Goal: Find specific page/section: Find specific page/section

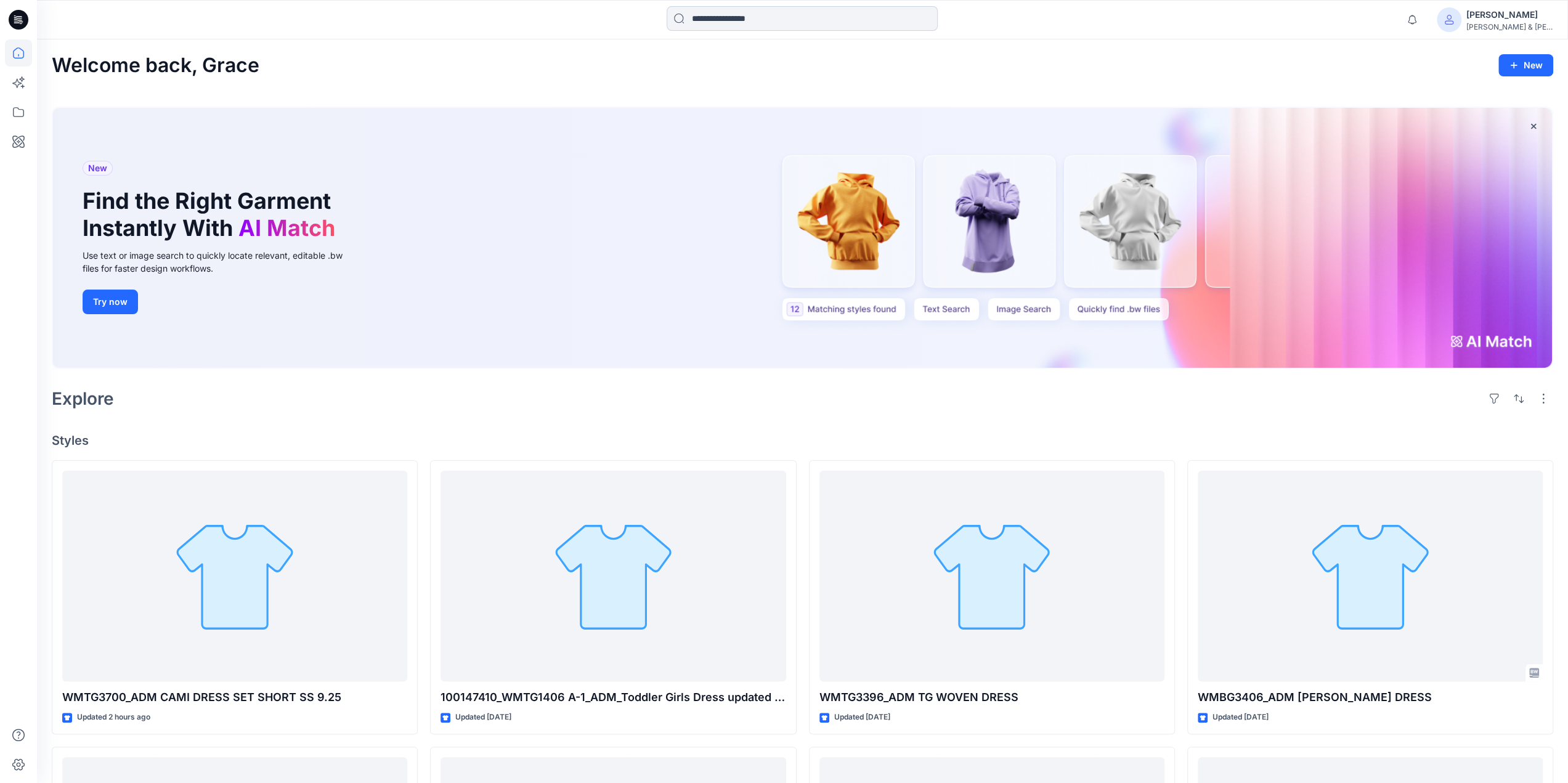
click at [692, 12] on input at bounding box center [802, 18] width 271 height 24
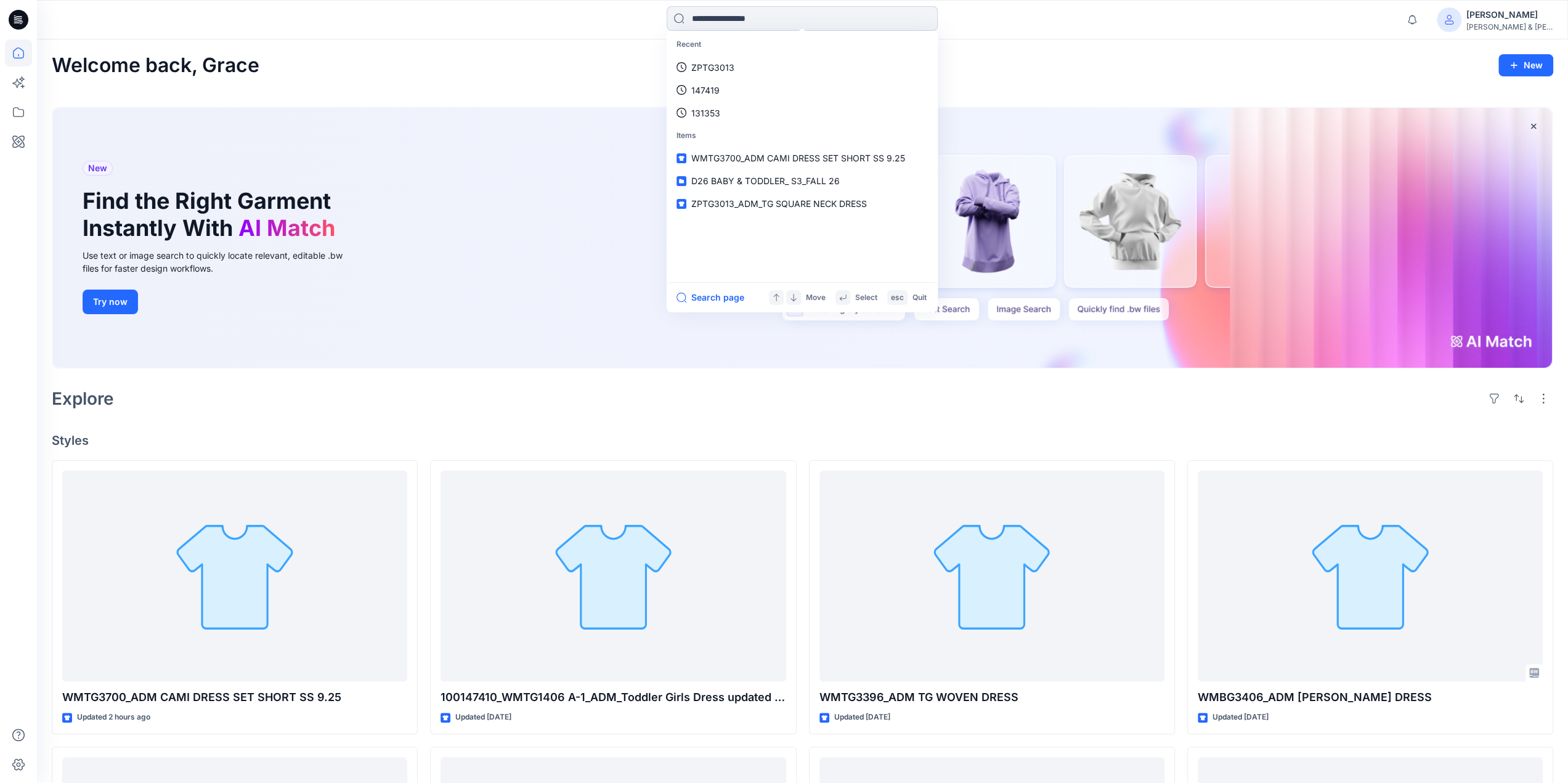
paste input "********"
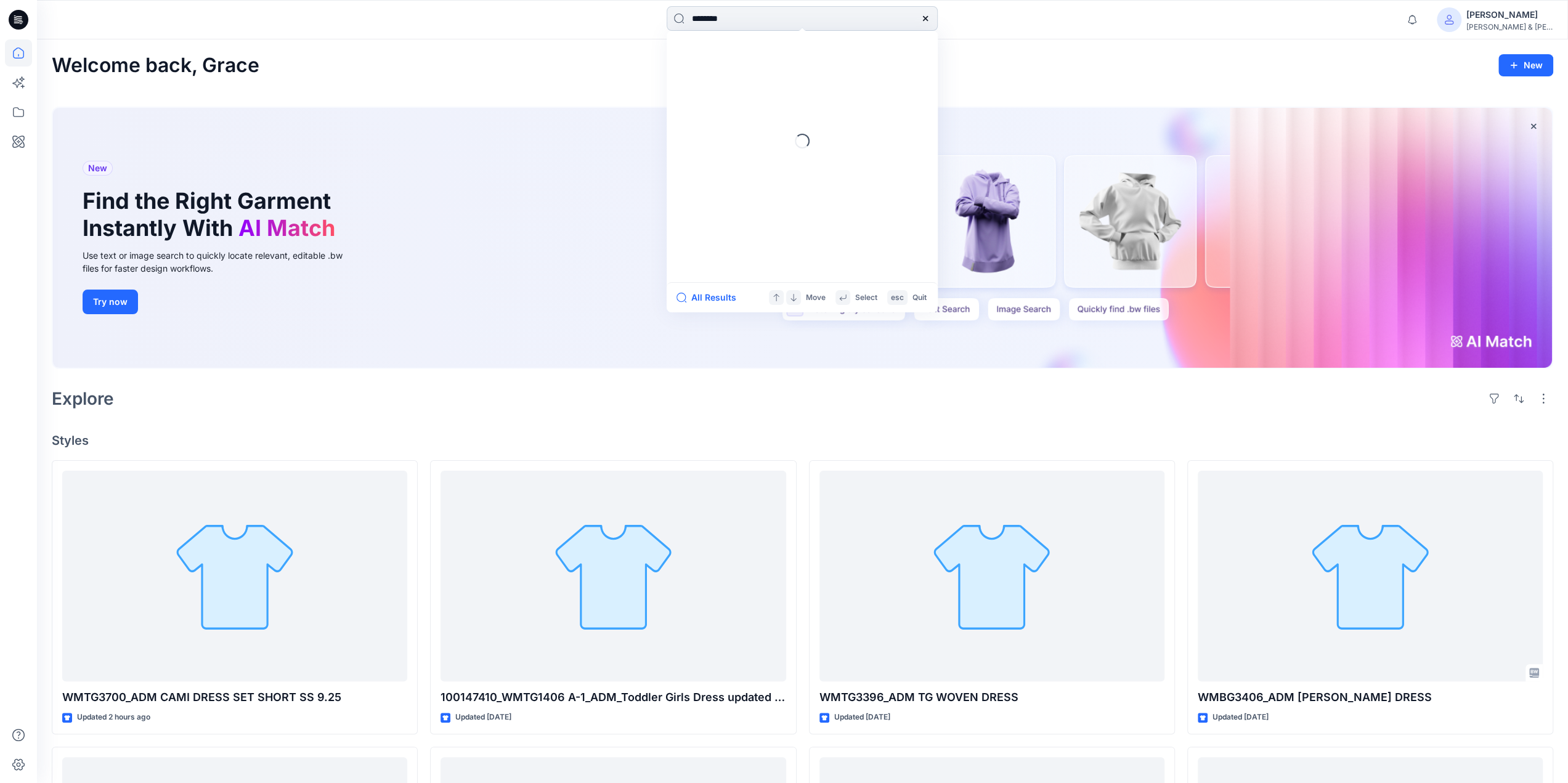
type input "********"
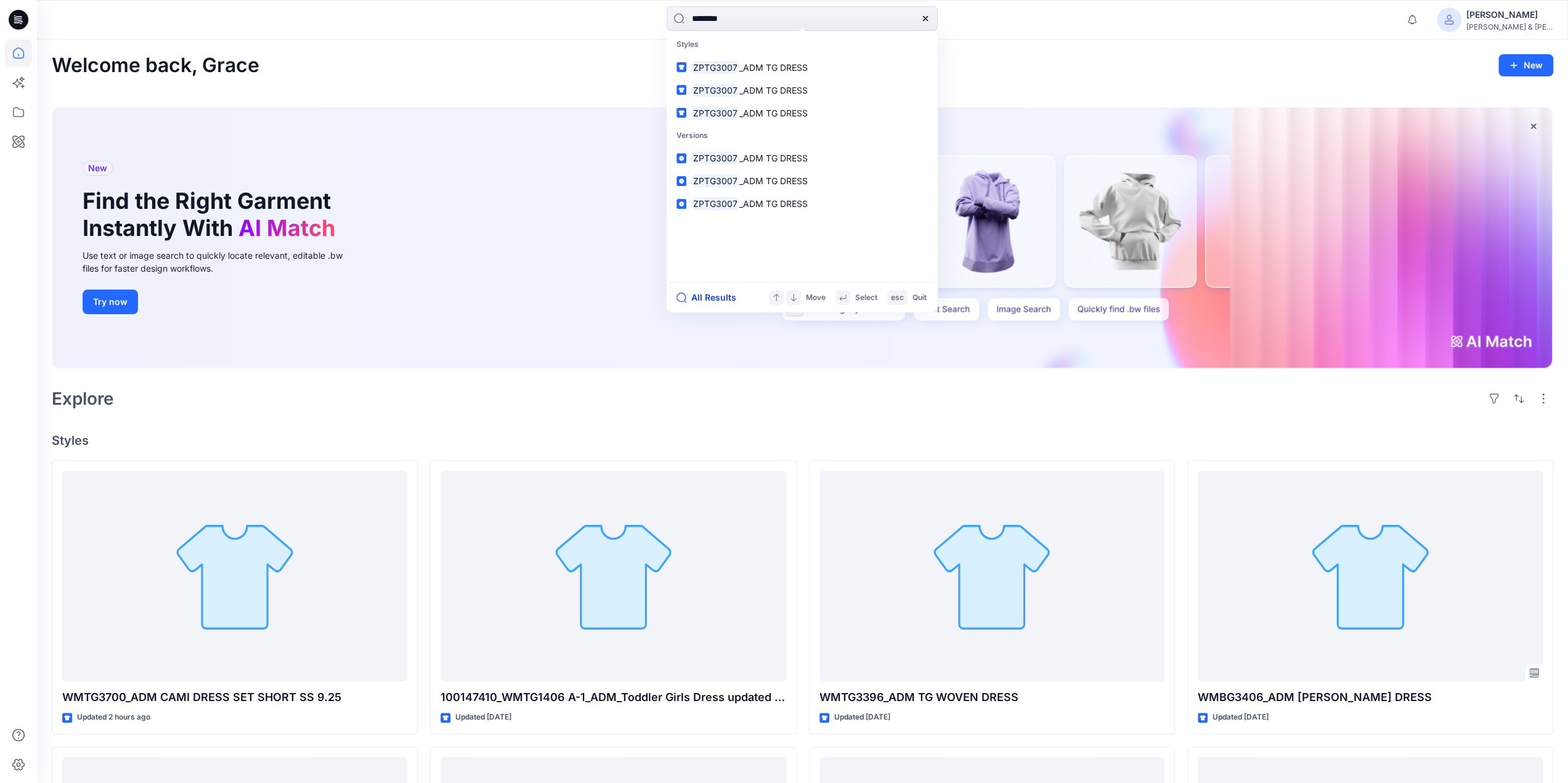
click at [696, 297] on button "All Results" at bounding box center [711, 298] width 68 height 15
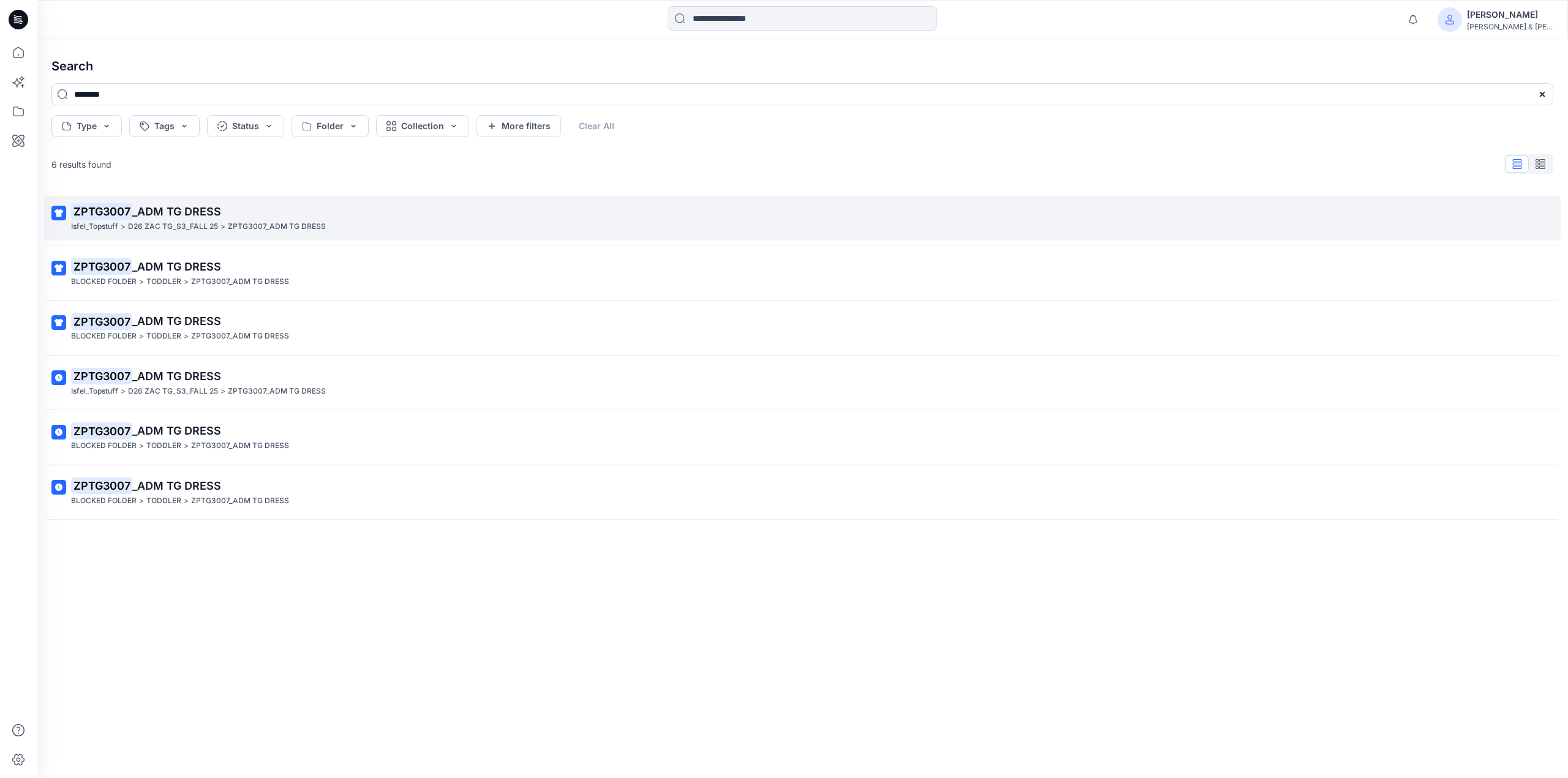
click at [178, 222] on p "D26 ZAC TG_S3_FALL 25" at bounding box center [172, 226] width 90 height 13
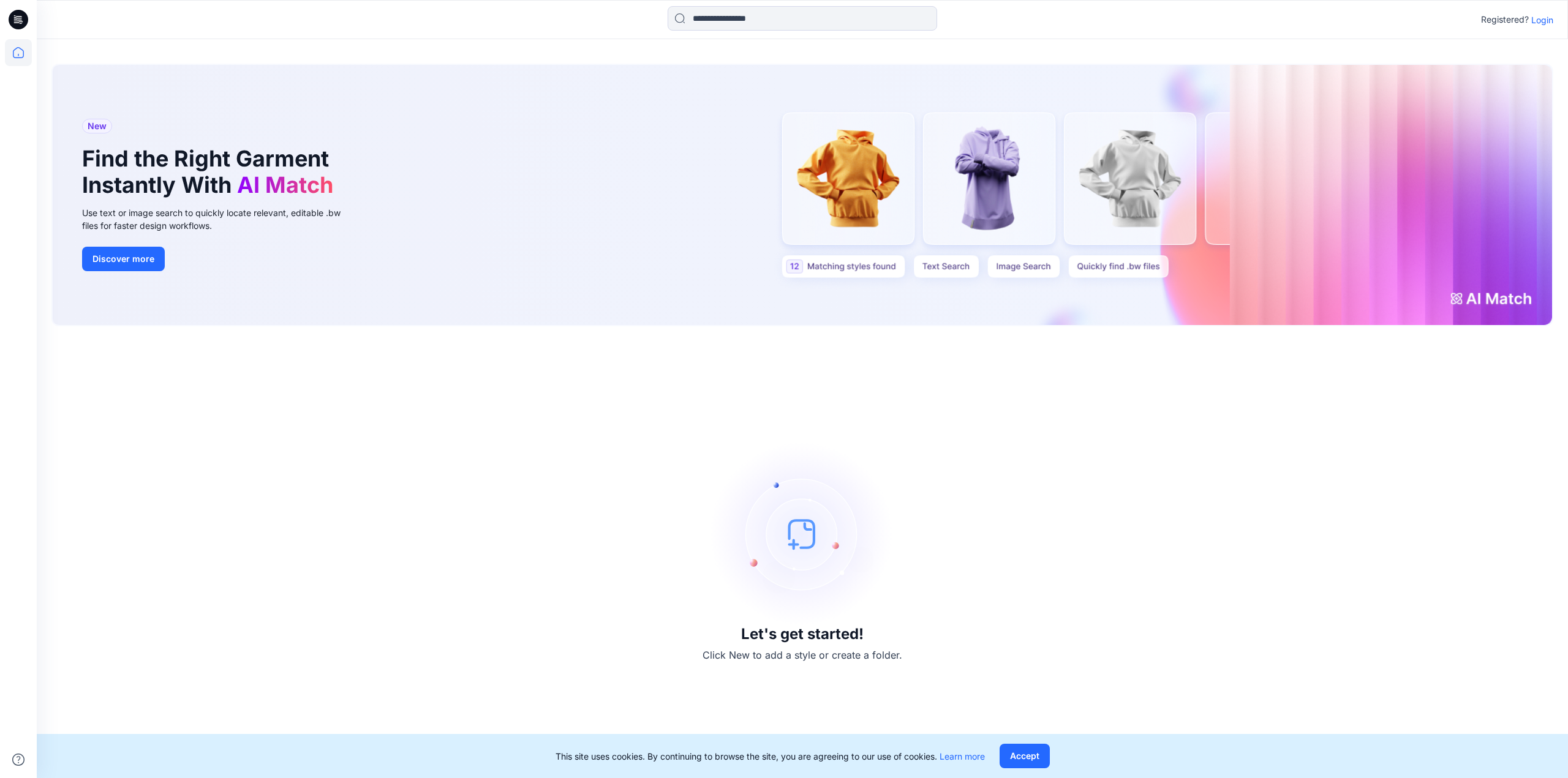
click at [1546, 16] on p "Login" at bounding box center [1542, 20] width 22 height 13
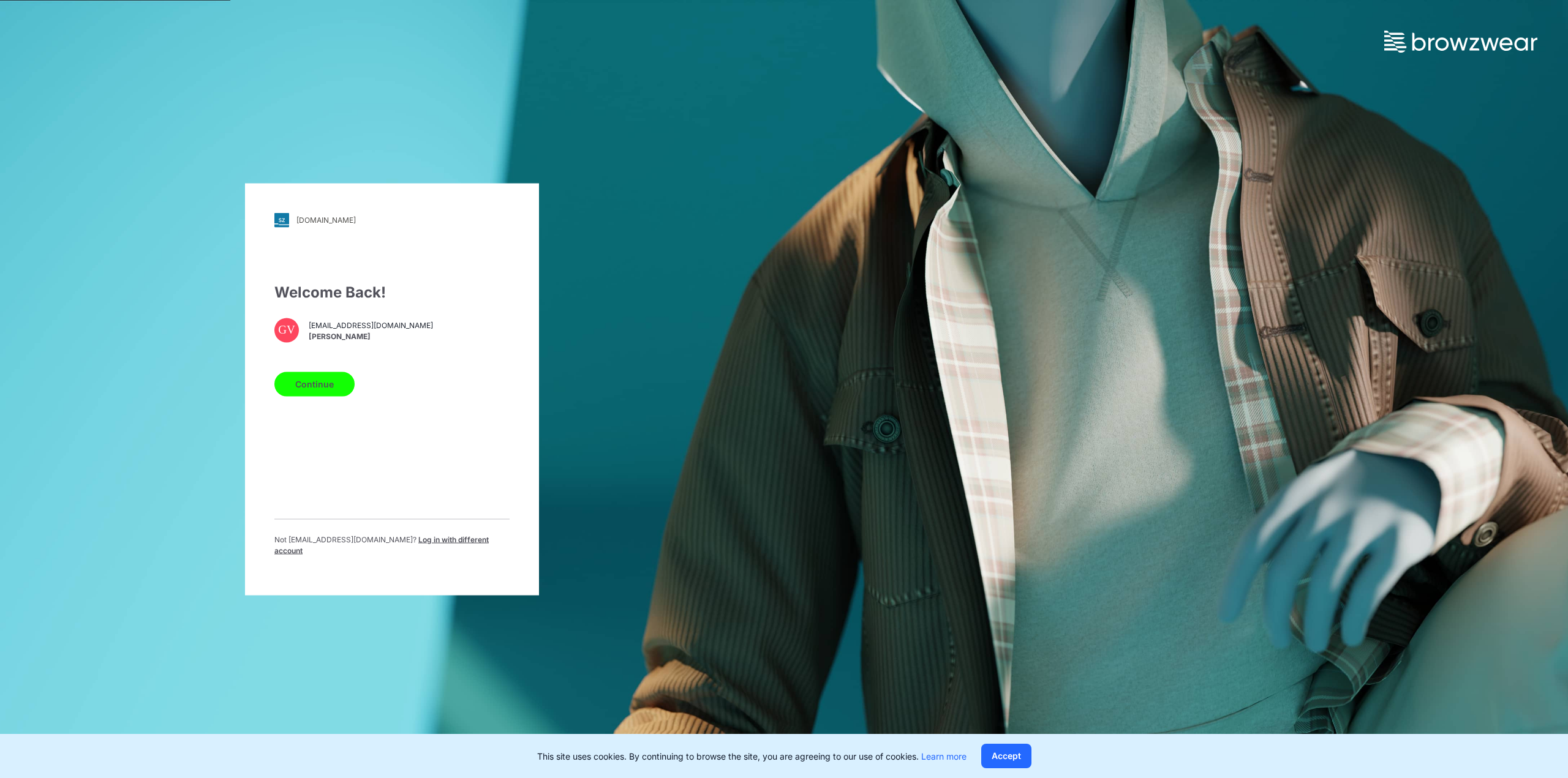
click at [331, 393] on button "Continue" at bounding box center [314, 384] width 80 height 24
click at [298, 391] on button "Continue" at bounding box center [314, 384] width 80 height 24
click at [324, 393] on button "Continue" at bounding box center [314, 384] width 80 height 24
click at [1012, 758] on button "Accept" at bounding box center [1006, 756] width 50 height 24
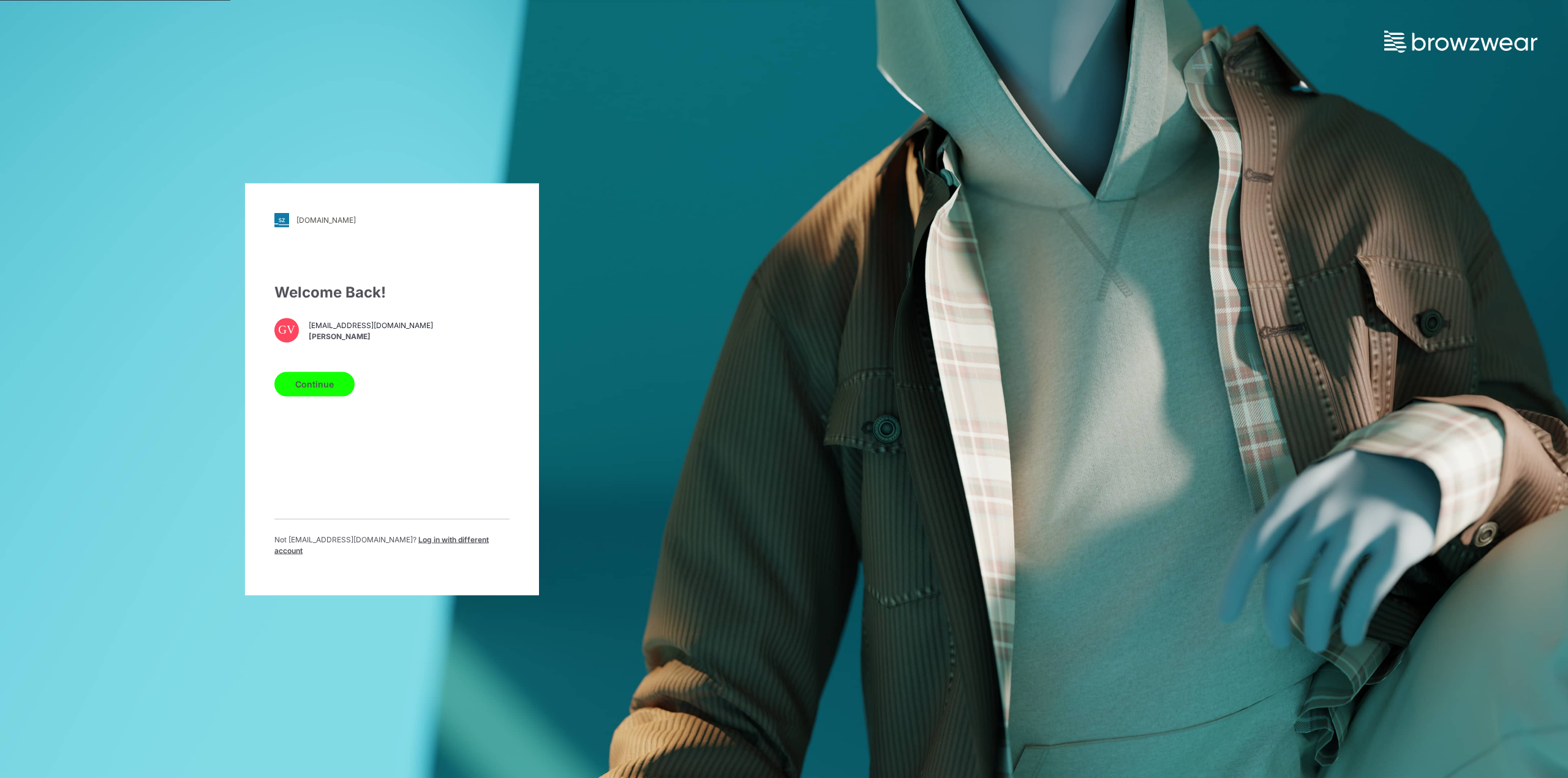
click at [310, 391] on button "Continue" at bounding box center [314, 384] width 80 height 24
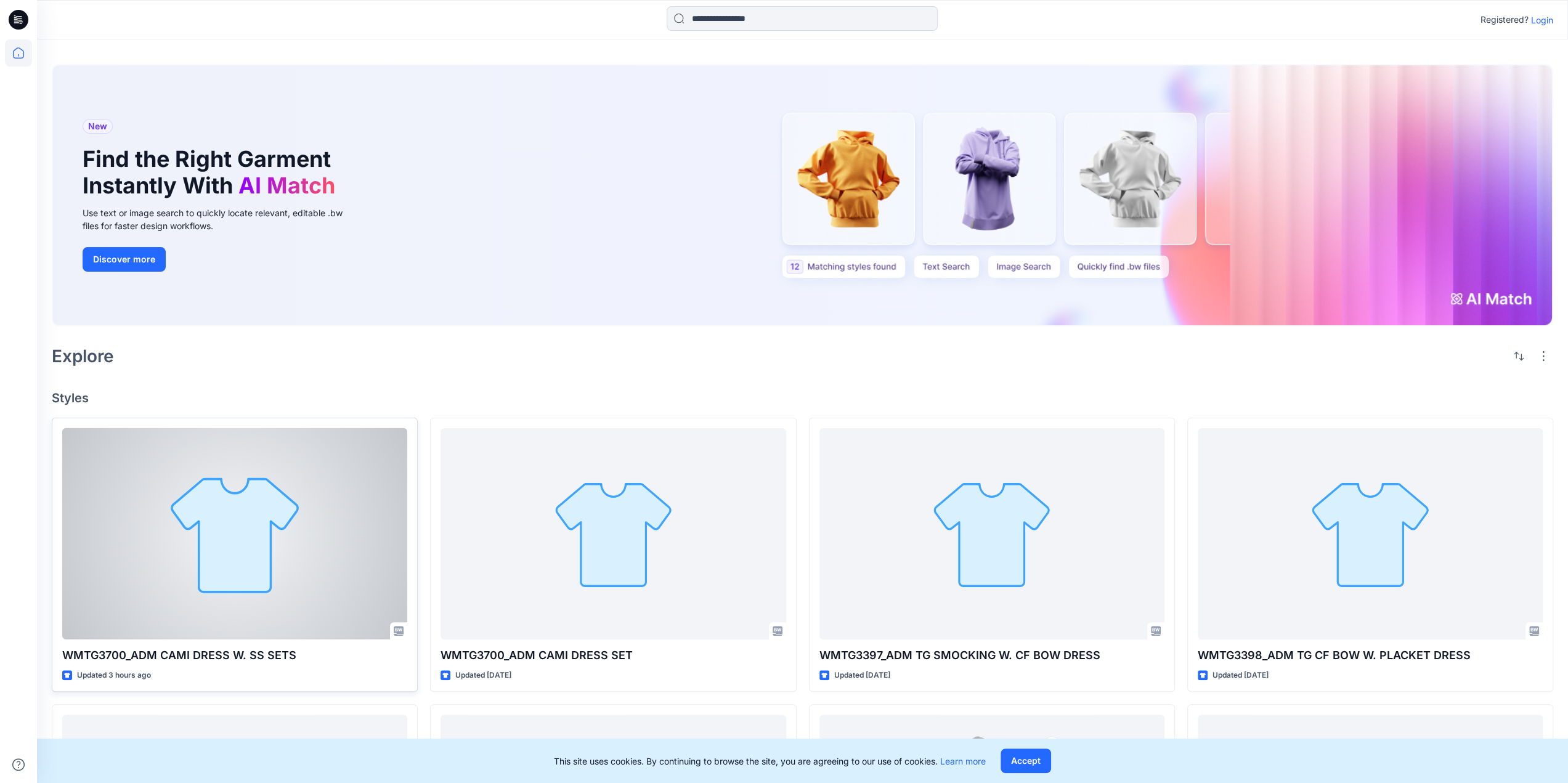
click at [261, 562] on div at bounding box center [234, 534] width 345 height 212
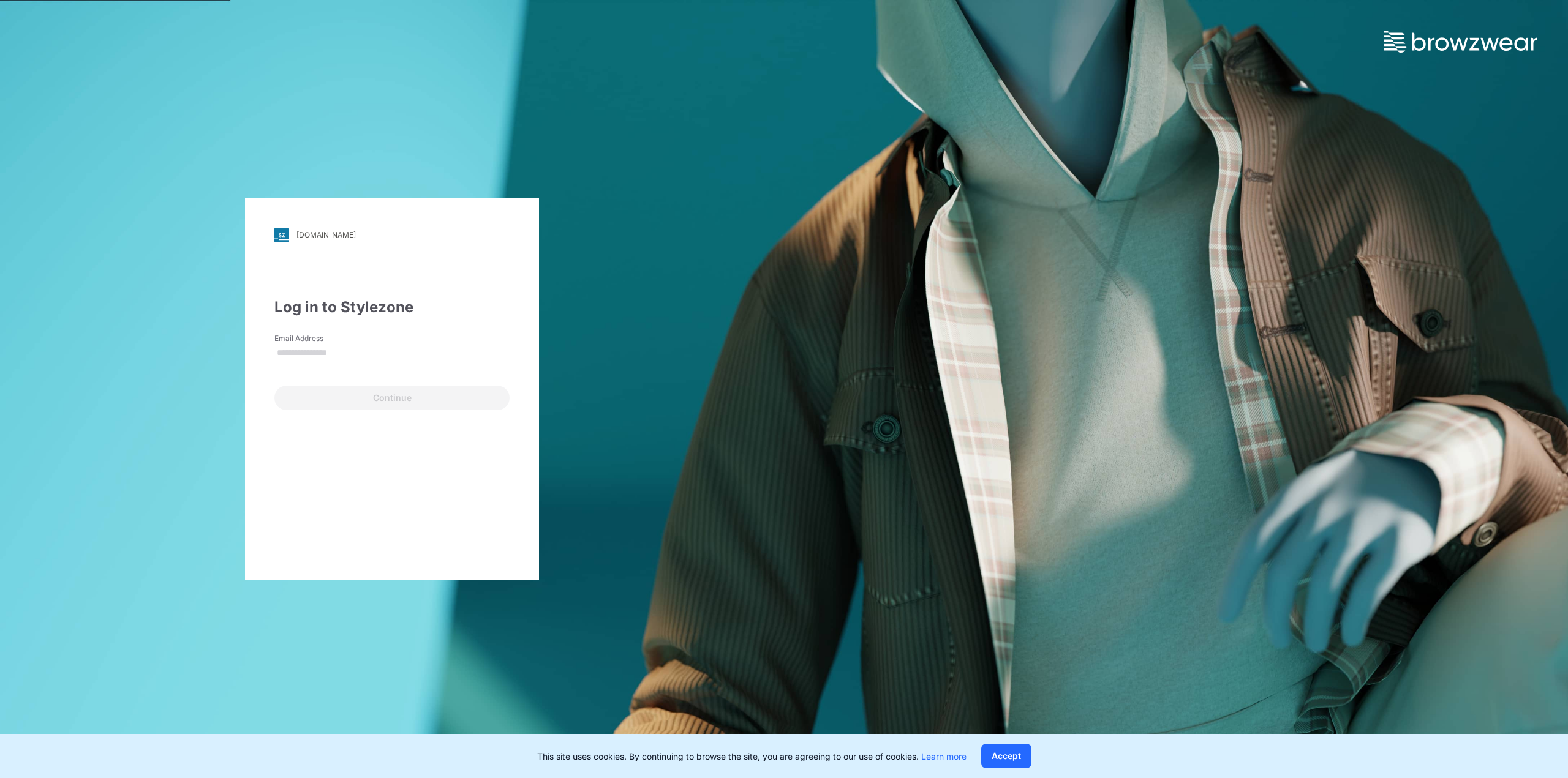
type input "**********"
click at [346, 393] on button "Continue" at bounding box center [392, 398] width 235 height 24
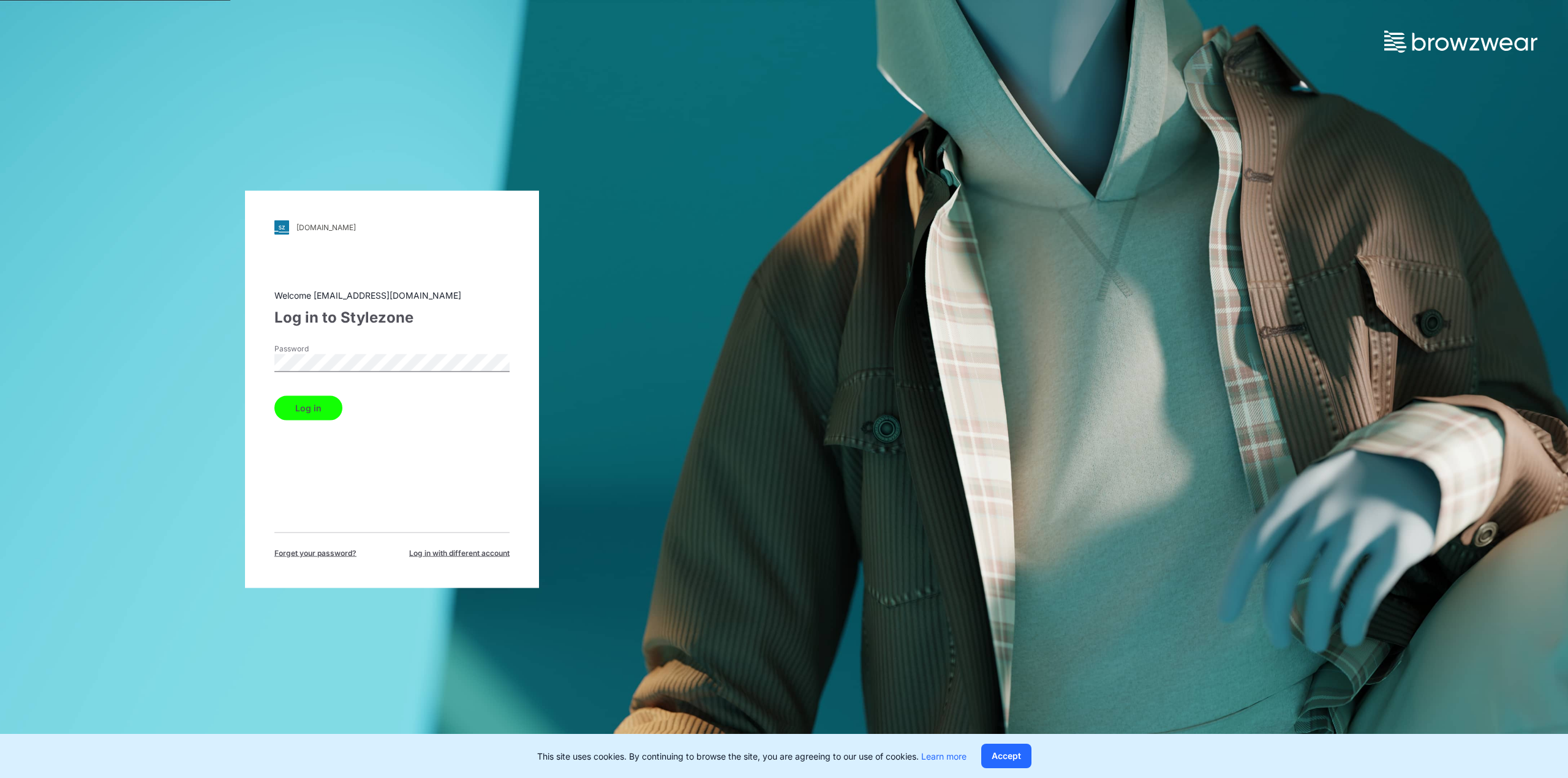
click at [318, 406] on button "Log in" at bounding box center [308, 408] width 68 height 24
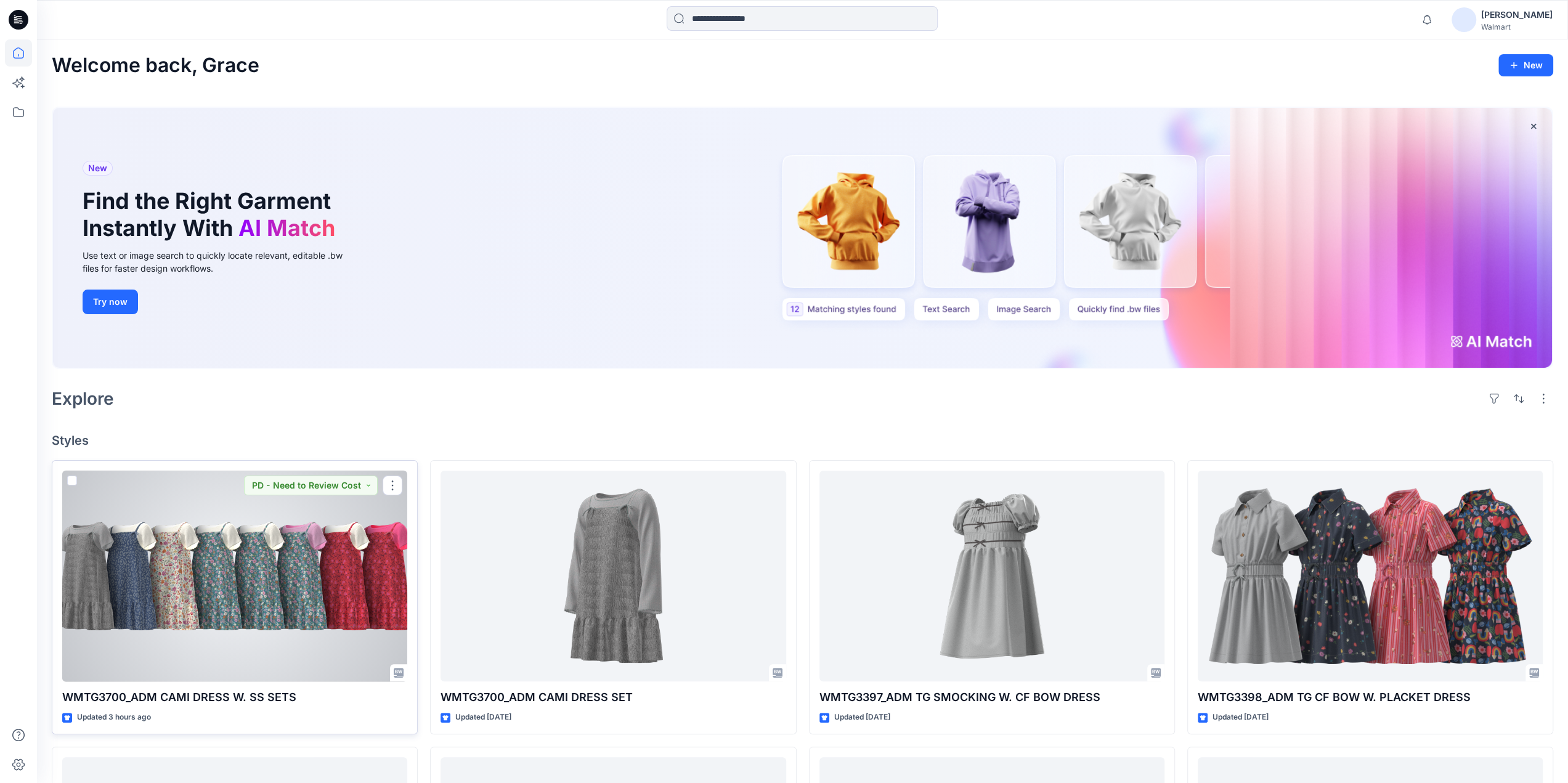
click at [286, 531] on div at bounding box center [234, 576] width 345 height 212
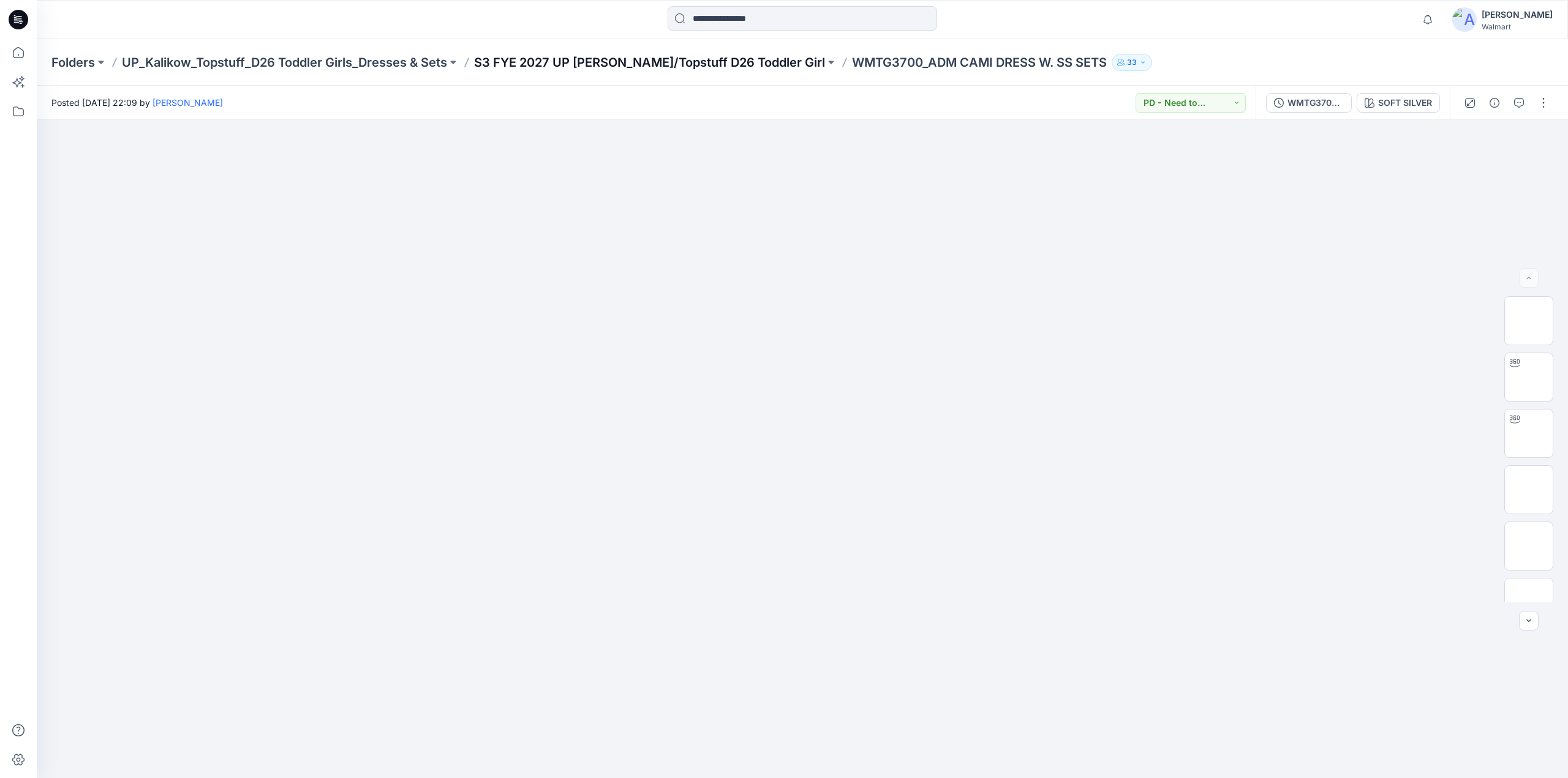
click at [682, 62] on p "S3 FYE 2027 UP Kalikow/Topstuff D26 Toddler Girl" at bounding box center [649, 62] width 351 height 17
